Goal: Information Seeking & Learning: Learn about a topic

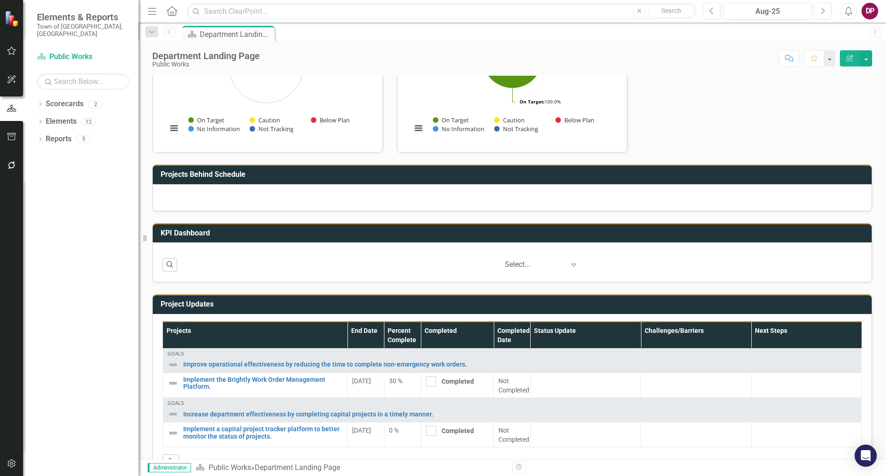
scroll to position [400, 0]
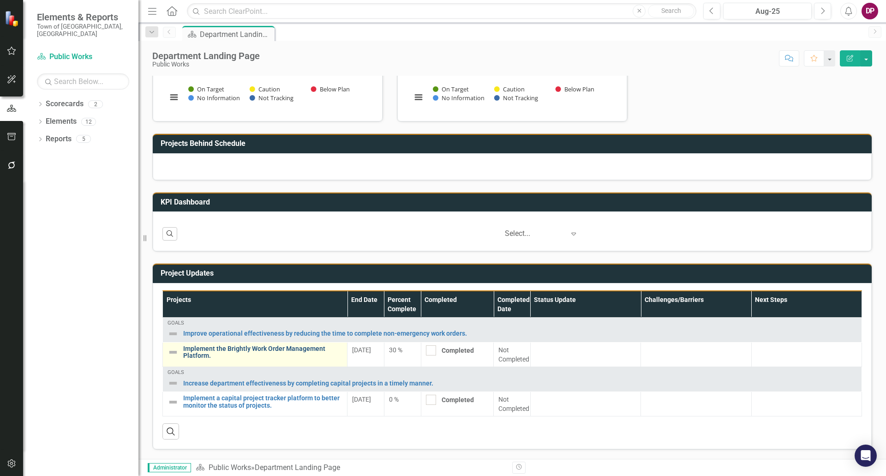
click at [284, 348] on link "Implement the Brightly Work Order Management Platform." at bounding box center [262, 352] width 159 height 14
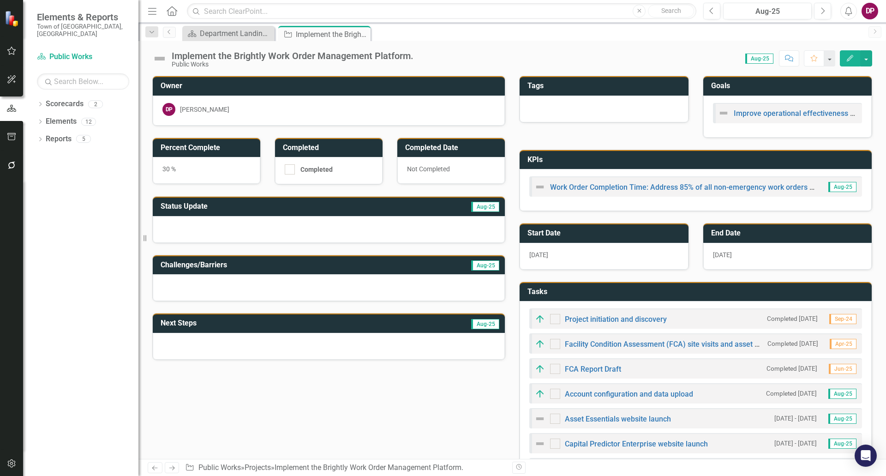
checkbox input "true"
click at [69, 100] on link "Scorecards" at bounding box center [65, 104] width 38 height 11
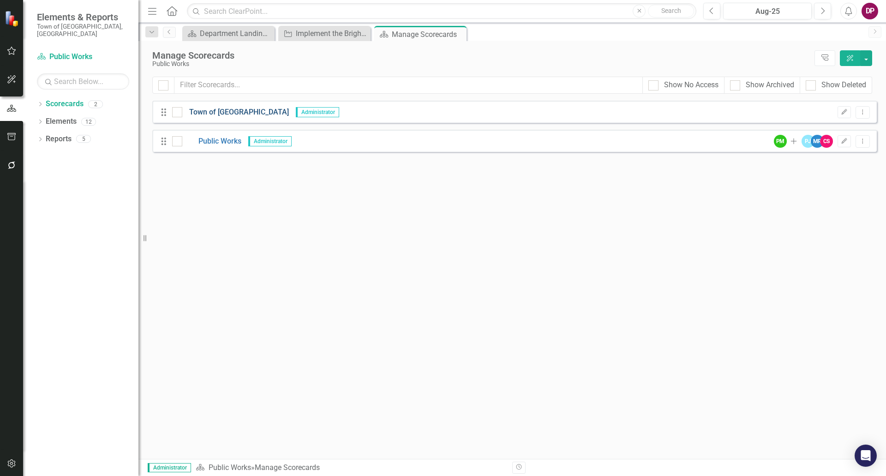
click at [220, 110] on link "Town of [GEOGRAPHIC_DATA]" at bounding box center [235, 112] width 107 height 11
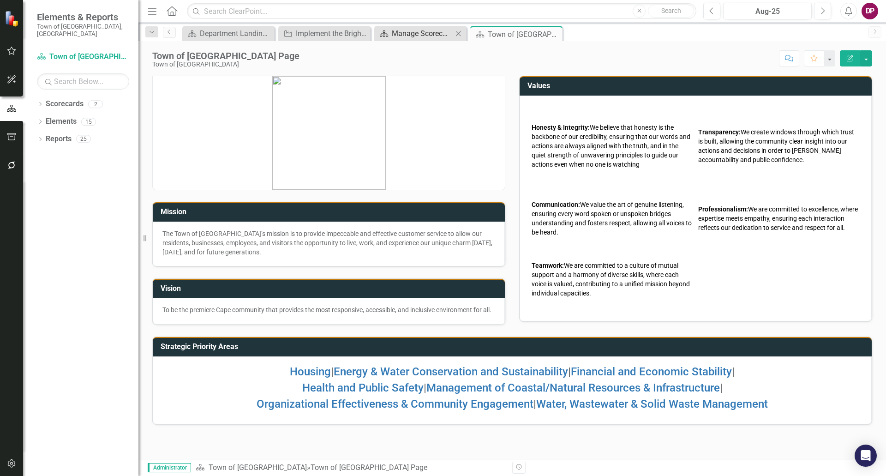
click at [418, 37] on div "Manage Scorecards" at bounding box center [422, 34] width 61 height 12
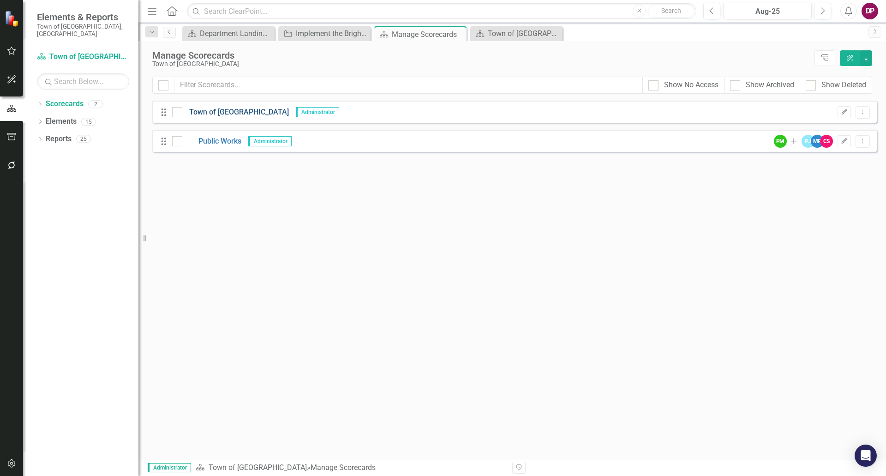
click at [204, 111] on link "Town of [GEOGRAPHIC_DATA]" at bounding box center [235, 112] width 107 height 11
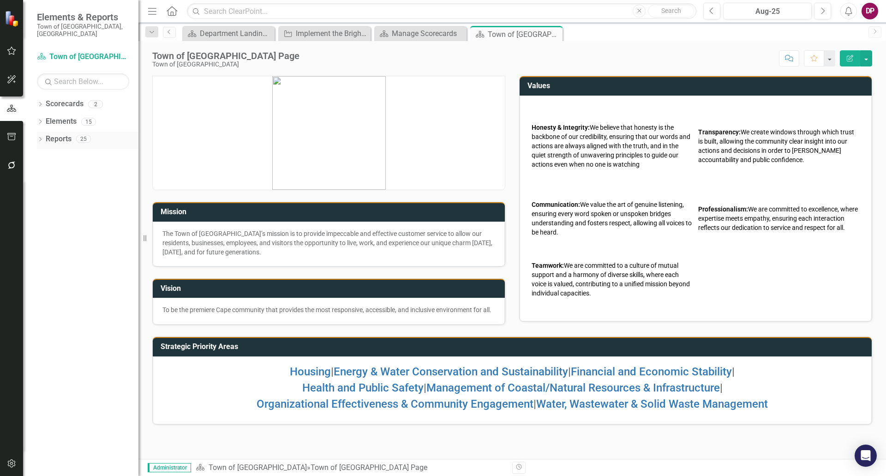
click at [63, 134] on link "Reports" at bounding box center [59, 139] width 26 height 11
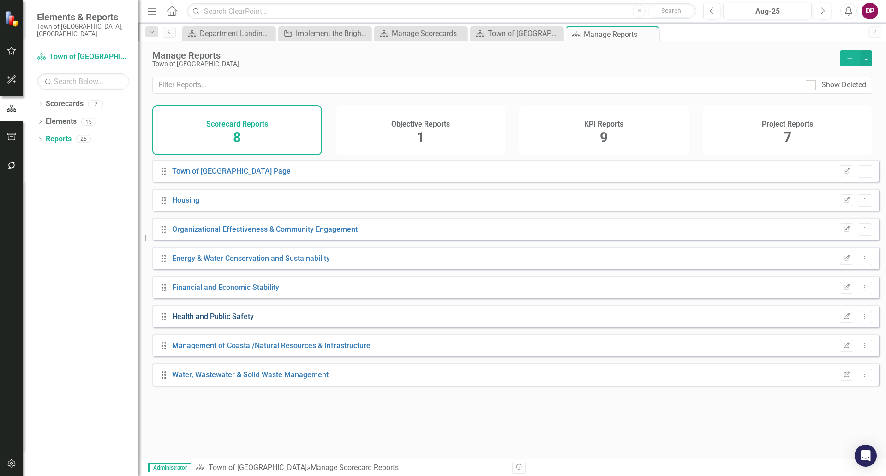
click at [236, 321] on link "Health and Public Safety" at bounding box center [213, 316] width 82 height 9
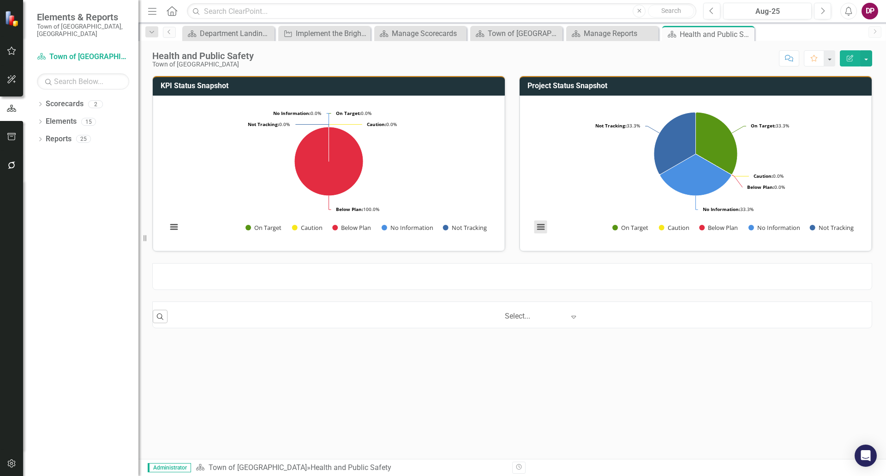
click at [543, 228] on button "View chart menu, Chart" at bounding box center [540, 227] width 13 height 13
click at [513, 250] on div "Project Status Snapshot Loading... Chart Pie chart with 5 slices. Project Statu…" at bounding box center [695, 157] width 367 height 187
click at [596, 36] on div "Manage Reports" at bounding box center [614, 34] width 61 height 12
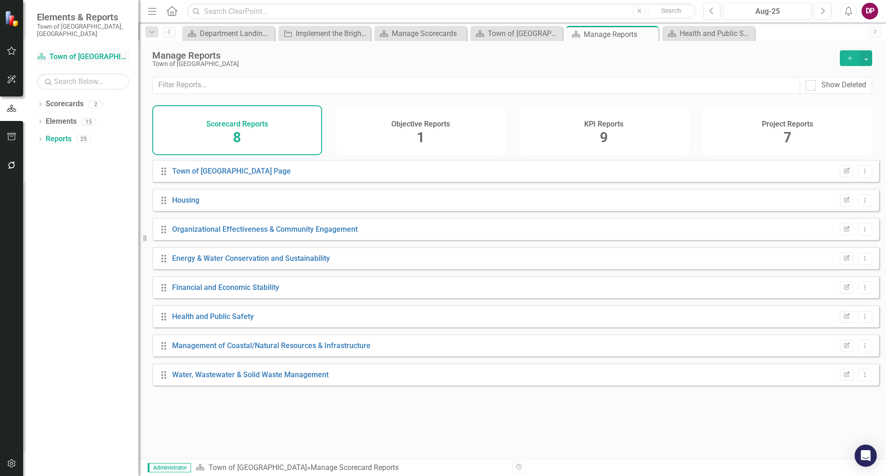
click at [74, 52] on link "Scorecard Town of [GEOGRAPHIC_DATA]" at bounding box center [83, 57] width 92 height 11
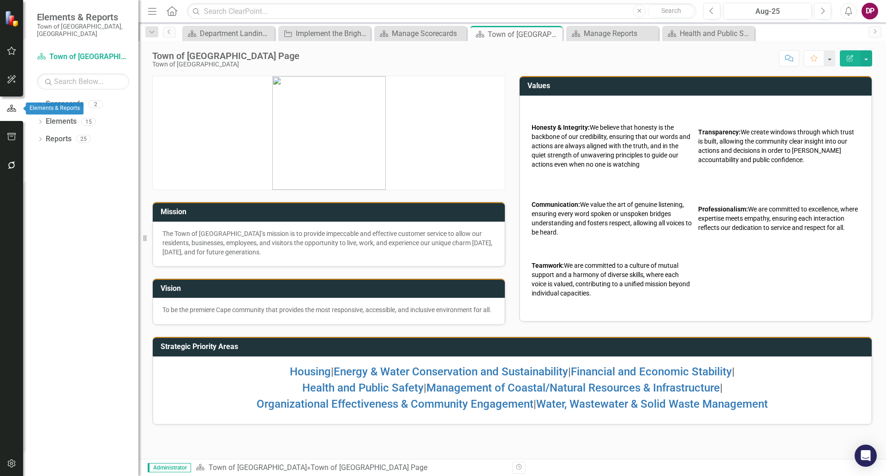
click at [13, 109] on icon "button" at bounding box center [11, 108] width 10 height 8
click at [67, 99] on link "Scorecards" at bounding box center [65, 104] width 38 height 11
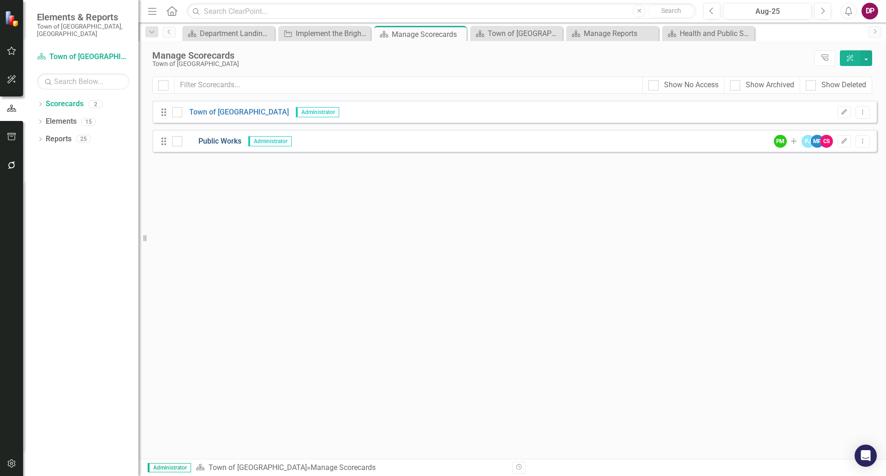
click at [222, 143] on link "Public Works" at bounding box center [211, 141] width 59 height 11
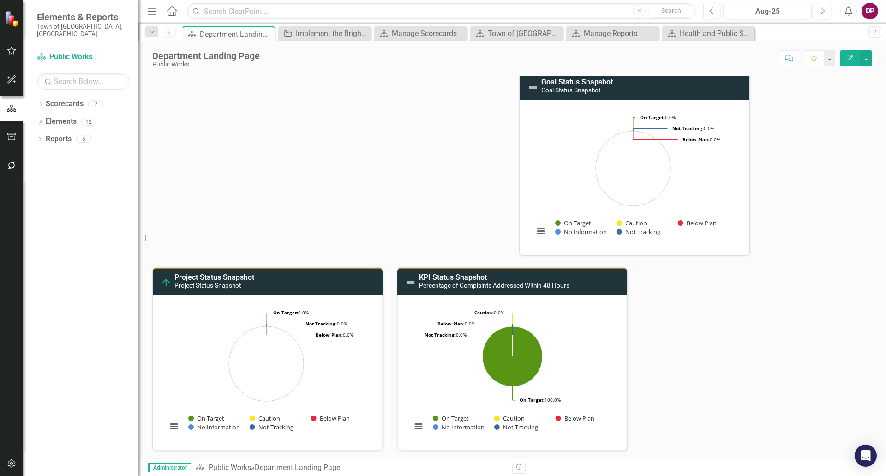
scroll to position [92, 0]
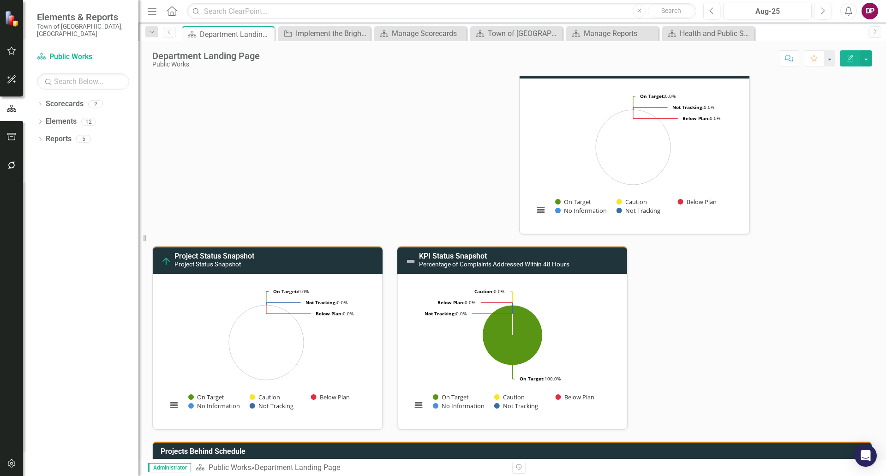
click at [725, 270] on div "Mission Our mission is to preserve, protect and improve our community's infrast…" at bounding box center [512, 201] width 734 height 458
click at [458, 256] on link "KPI Status Snapshot" at bounding box center [453, 256] width 68 height 9
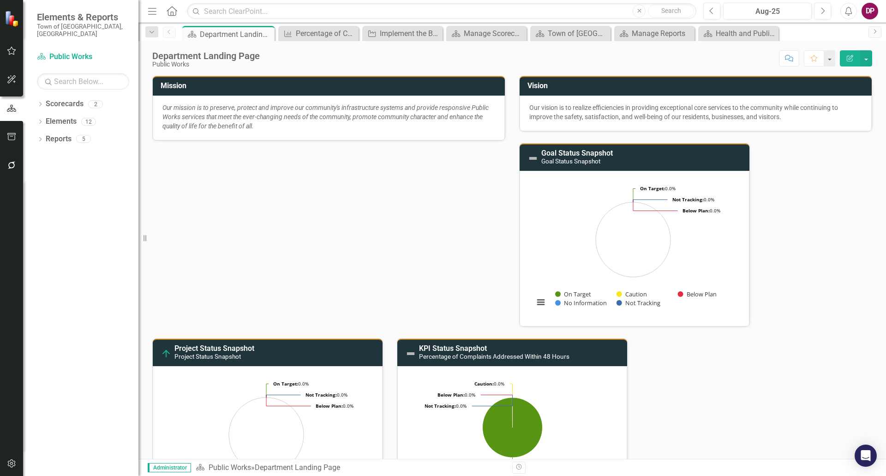
scroll to position [138, 0]
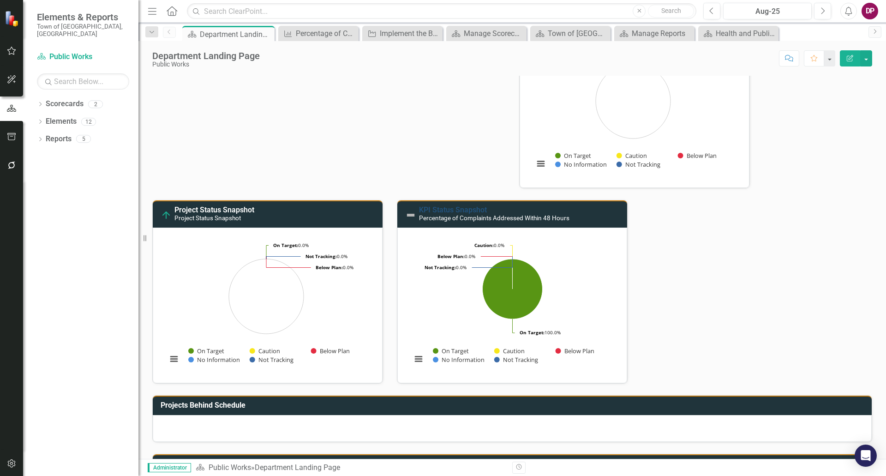
click at [471, 210] on link "KPI Status Snapshot" at bounding box center [453, 209] width 68 height 9
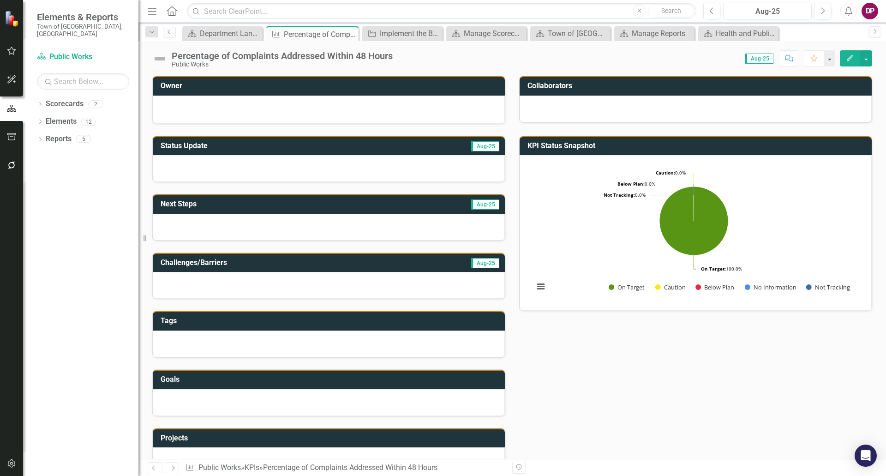
click at [361, 58] on div "Percentage of Complaints Addressed Within 48 Hours" at bounding box center [282, 56] width 221 height 10
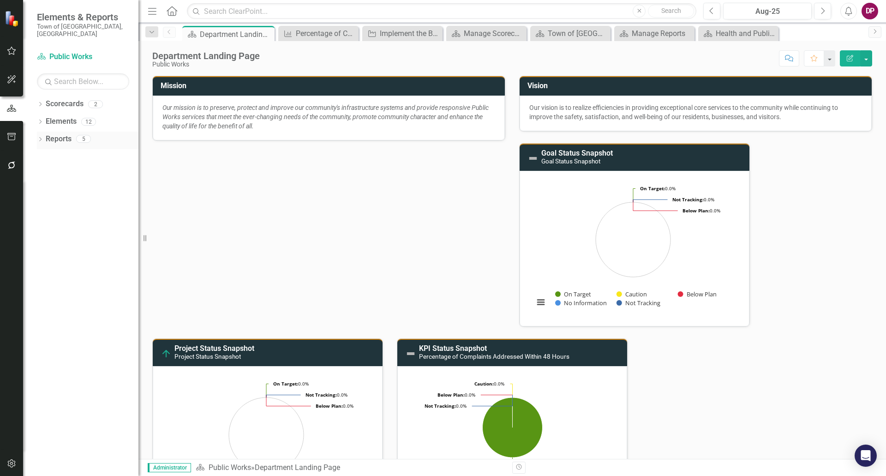
click at [40, 132] on div "Dropdown Reports 5" at bounding box center [88, 141] width 102 height 18
click at [42, 138] on icon "Dropdown" at bounding box center [40, 140] width 6 height 5
click at [44, 204] on icon "Dropdown" at bounding box center [44, 206] width 6 height 5
click at [63, 202] on div "Below Plan Department Measures" at bounding box center [94, 206] width 90 height 8
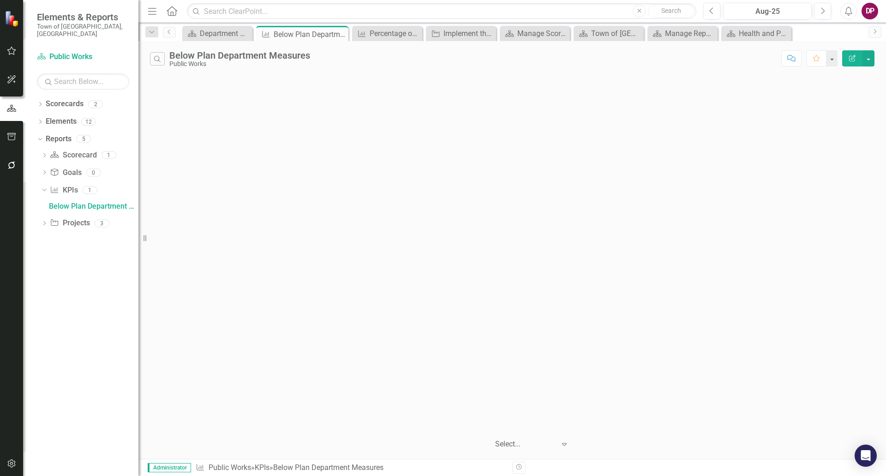
click at [119, 307] on div "Dropdown Scorecards 2 Dropdown Town of Falmouth Public Works Dropdown Elements …" at bounding box center [80, 285] width 115 height 379
click at [63, 185] on link "KPI KPIs" at bounding box center [64, 190] width 28 height 11
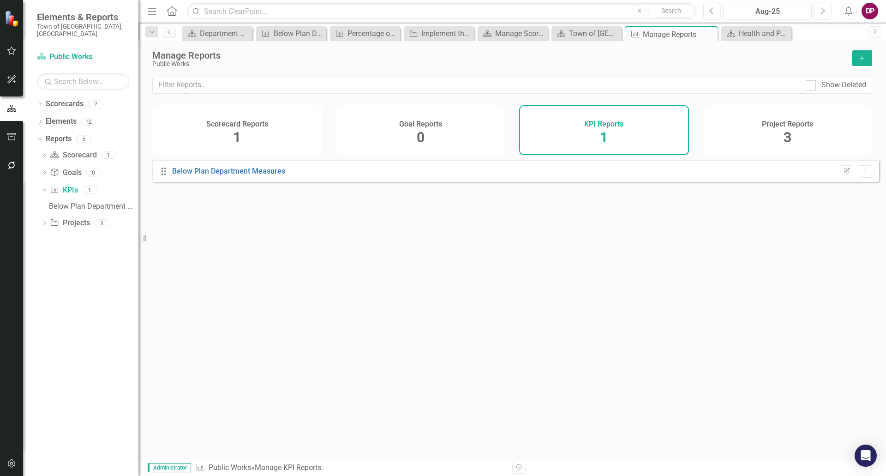
click at [596, 129] on div "KPI Reports 1" at bounding box center [604, 130] width 170 height 50
click at [246, 177] on div "Below Plan Department Measures" at bounding box center [228, 171] width 113 height 11
click at [245, 175] on link "Below Plan Department Measures" at bounding box center [228, 171] width 113 height 9
